Goal: Navigation & Orientation: Find specific page/section

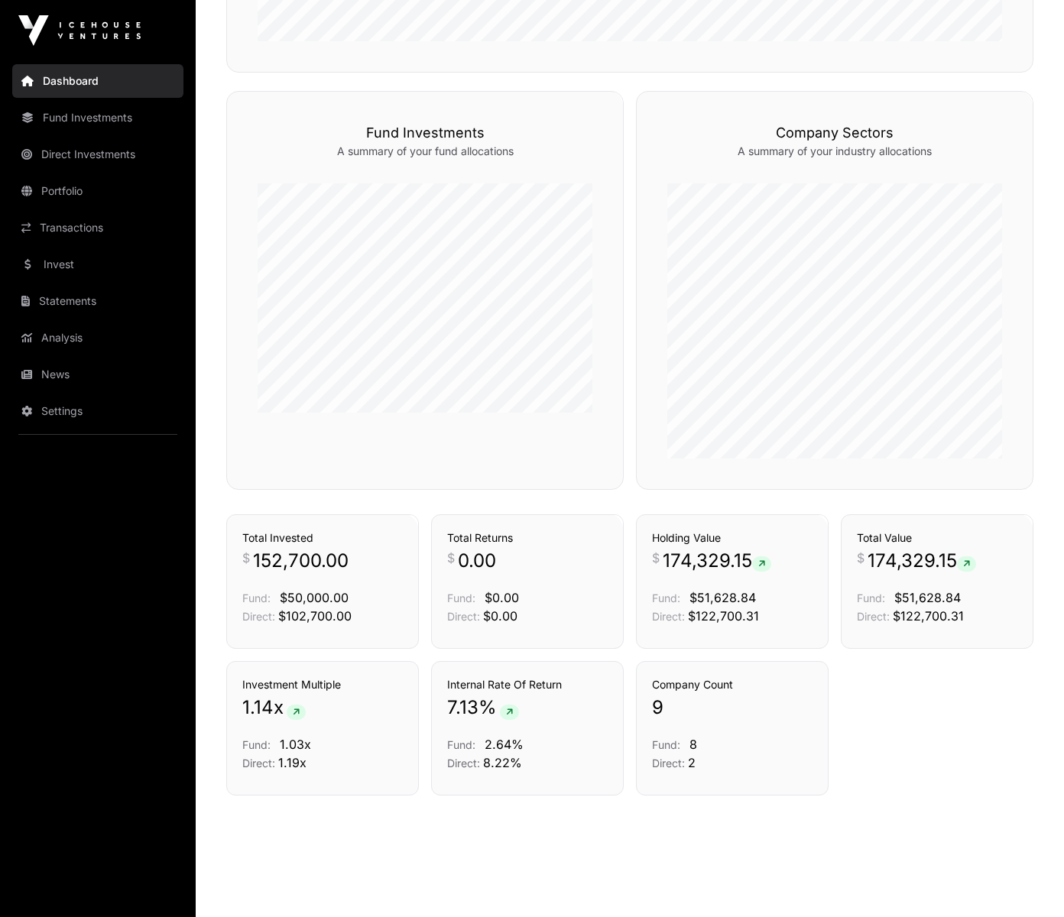
scroll to position [884, 0]
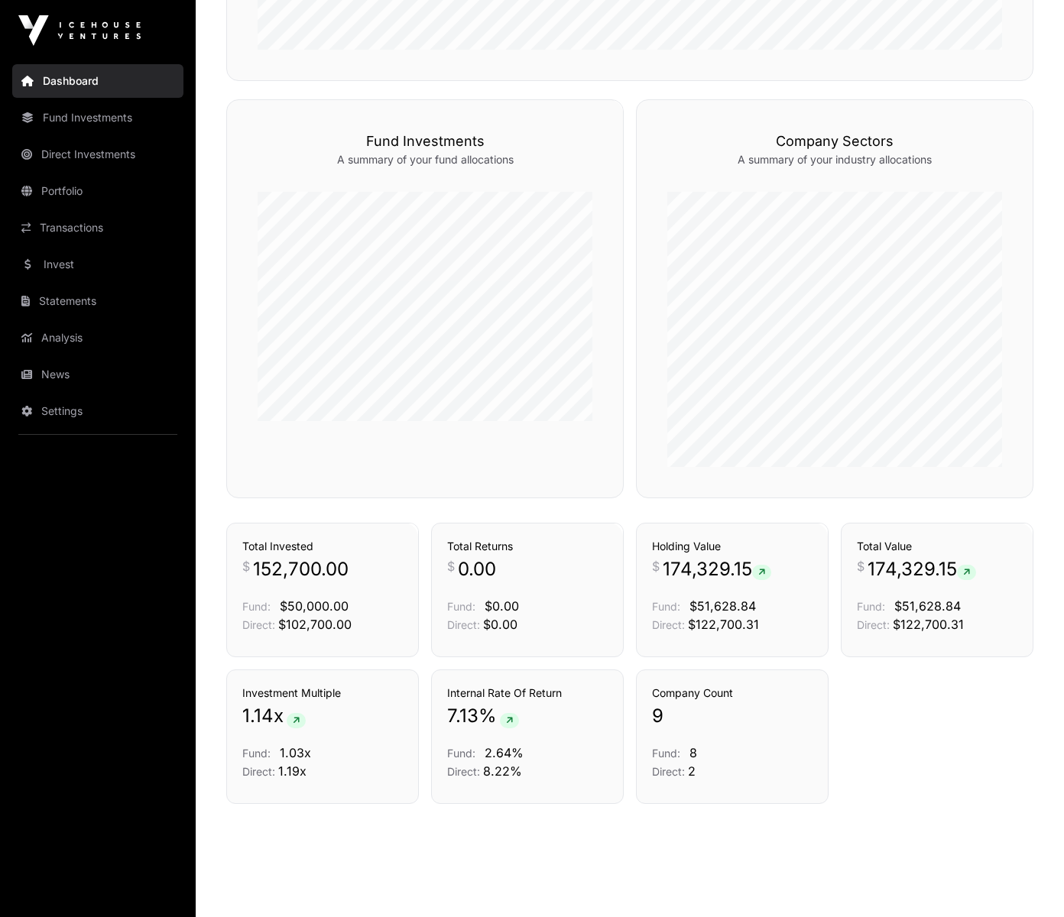
drag, startPoint x: 86, startPoint y: 222, endPoint x: 283, endPoint y: 83, distance: 240.7
click at [86, 222] on link "Transactions" at bounding box center [97, 228] width 171 height 34
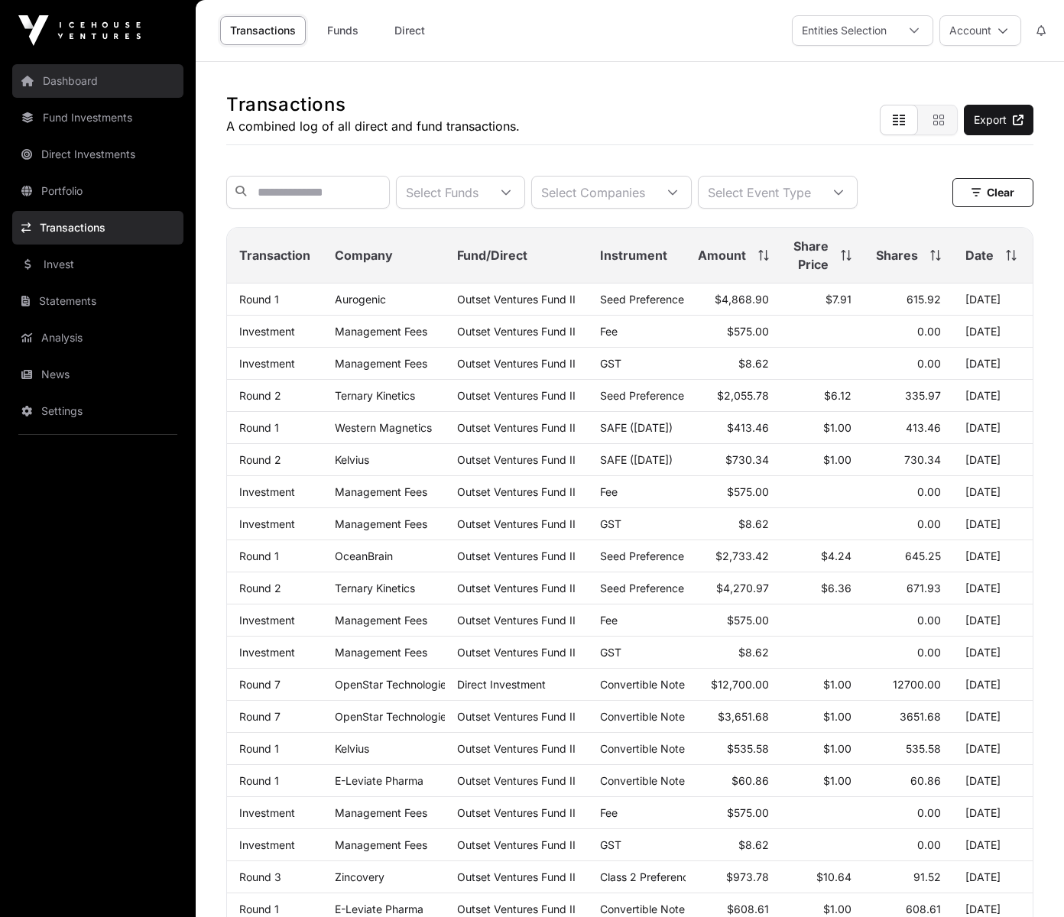
click at [115, 89] on link "Dashboard" at bounding box center [97, 81] width 171 height 34
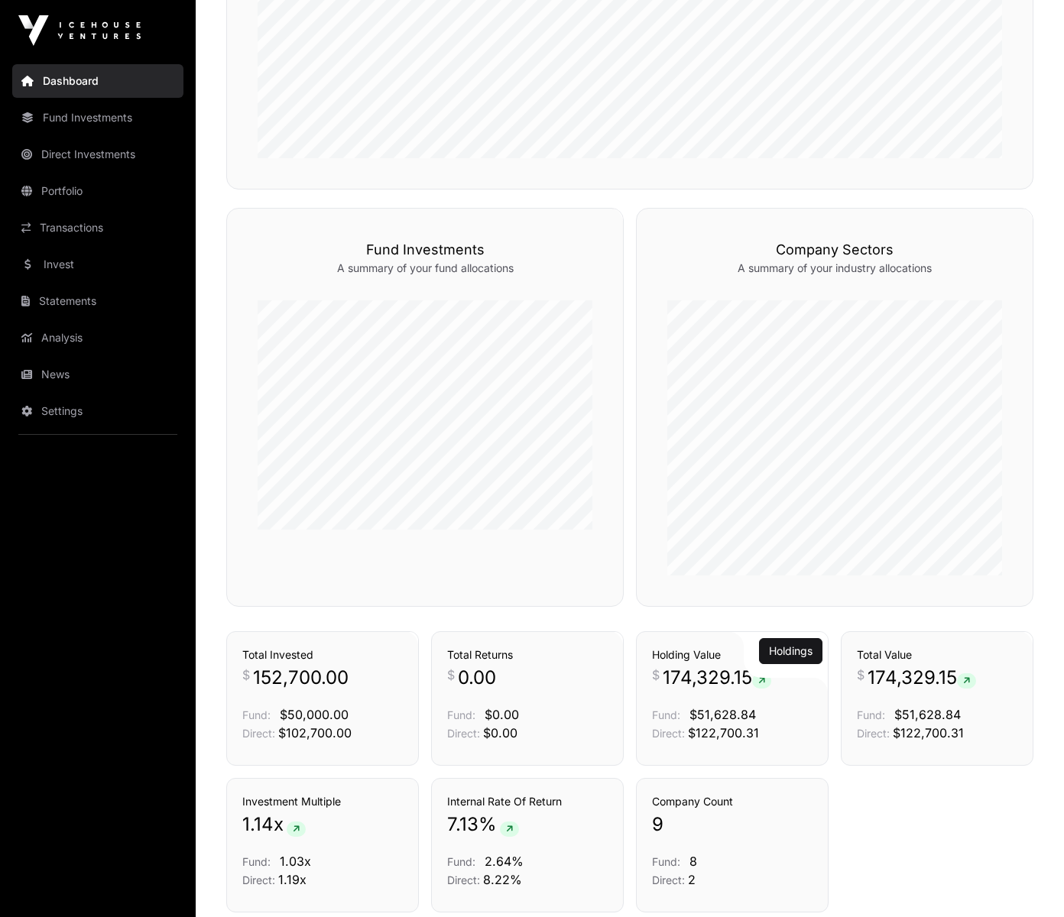
scroll to position [899, 0]
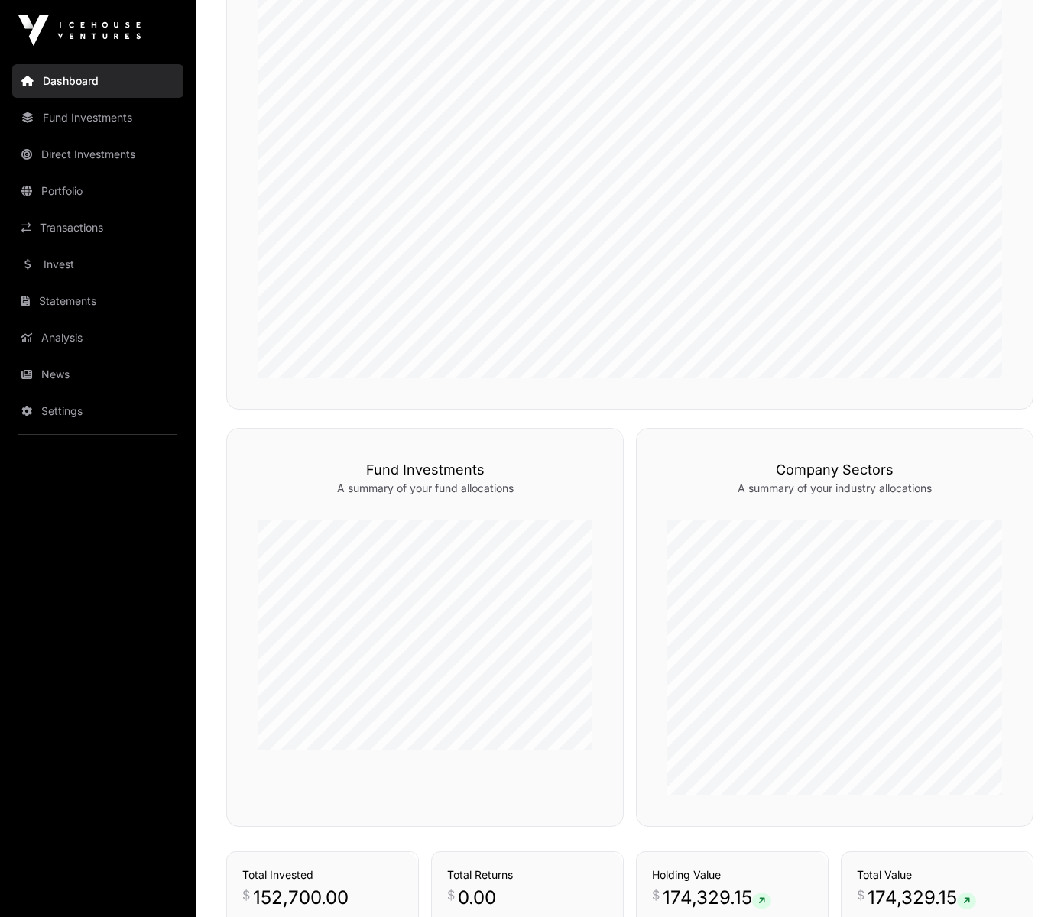
scroll to position [899, 0]
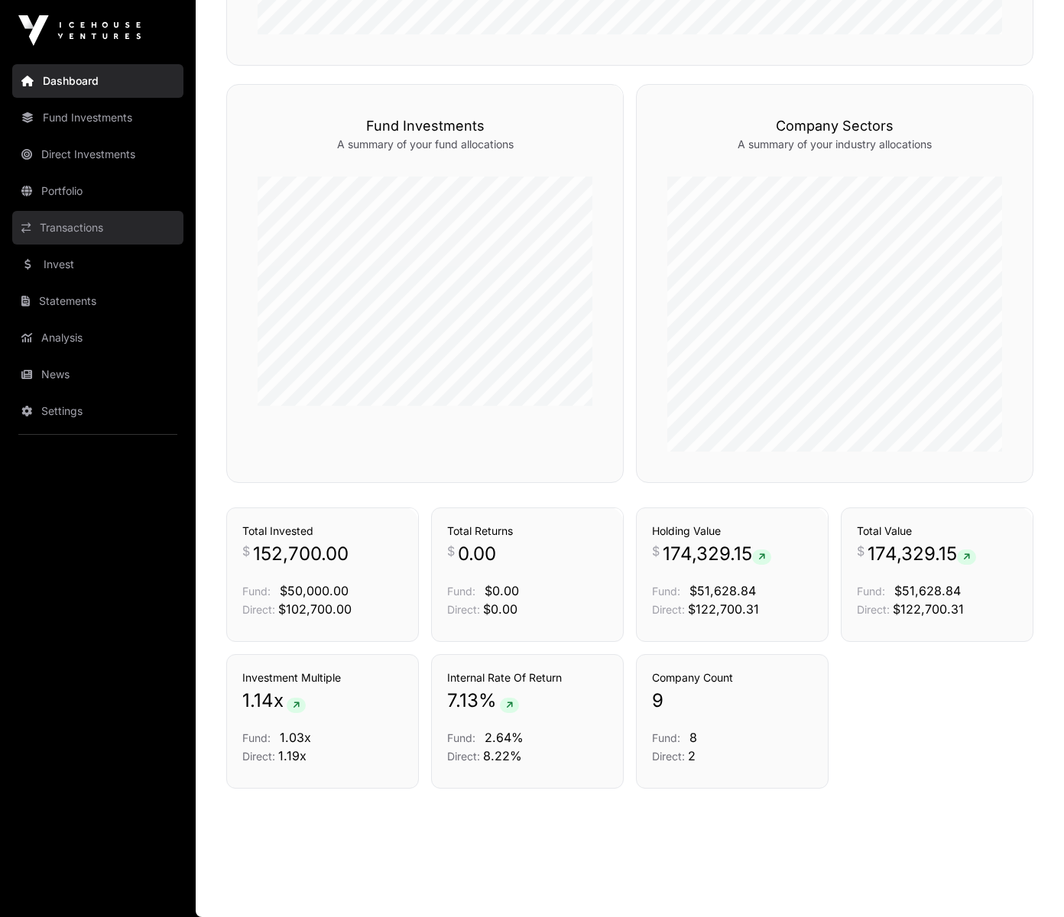
click at [86, 225] on link "Transactions" at bounding box center [97, 228] width 171 height 34
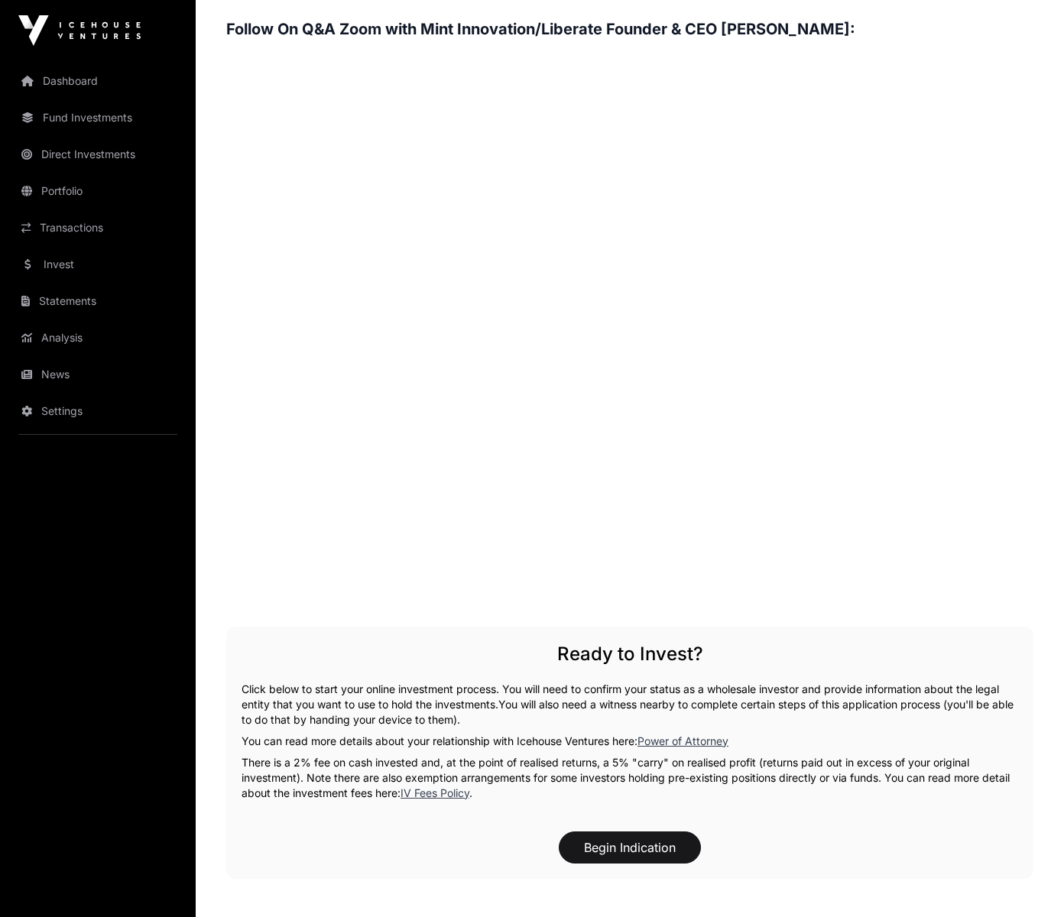
scroll to position [2312, 0]
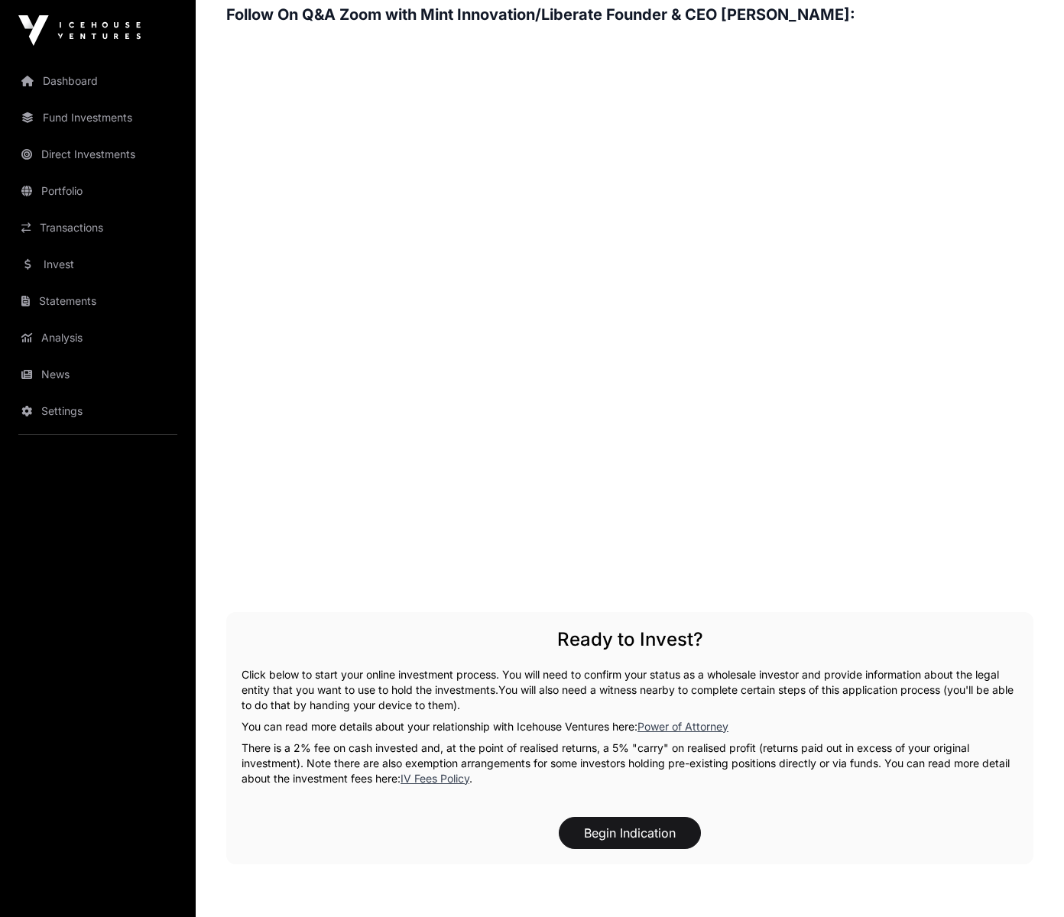
drag, startPoint x: 469, startPoint y: 672, endPoint x: 384, endPoint y: 591, distance: 117.3
click at [469, 672] on p "Click below to start your online investment process. You will need to confirm y…" at bounding box center [629, 690] width 776 height 46
click at [74, 86] on link "Dashboard" at bounding box center [97, 81] width 171 height 34
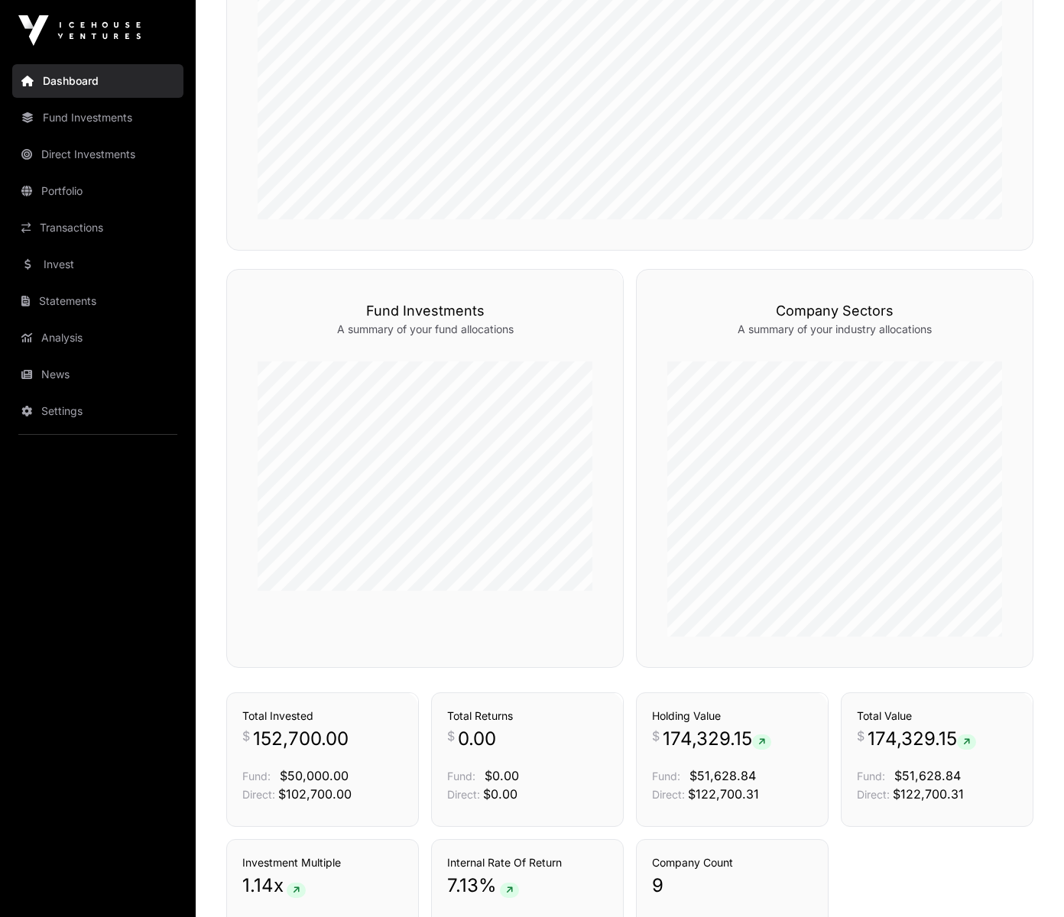
scroll to position [855, 0]
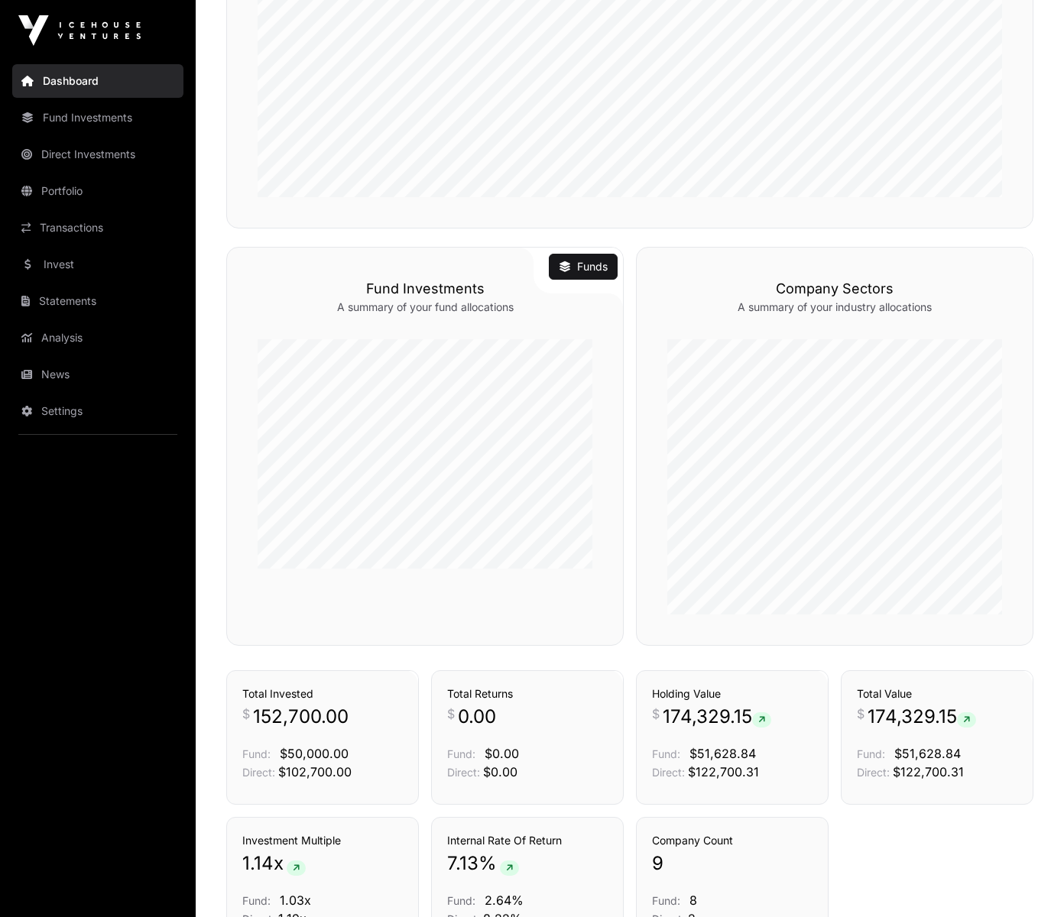
scroll to position [899, 0]
